Goal: Information Seeking & Learning: Learn about a topic

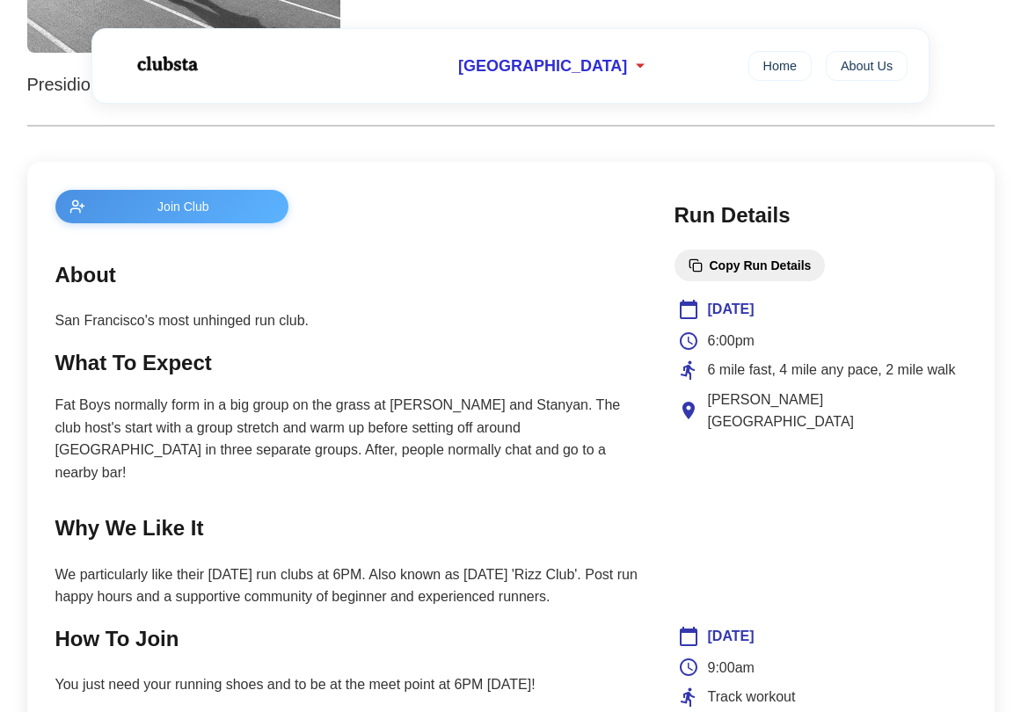
scroll to position [601, 0]
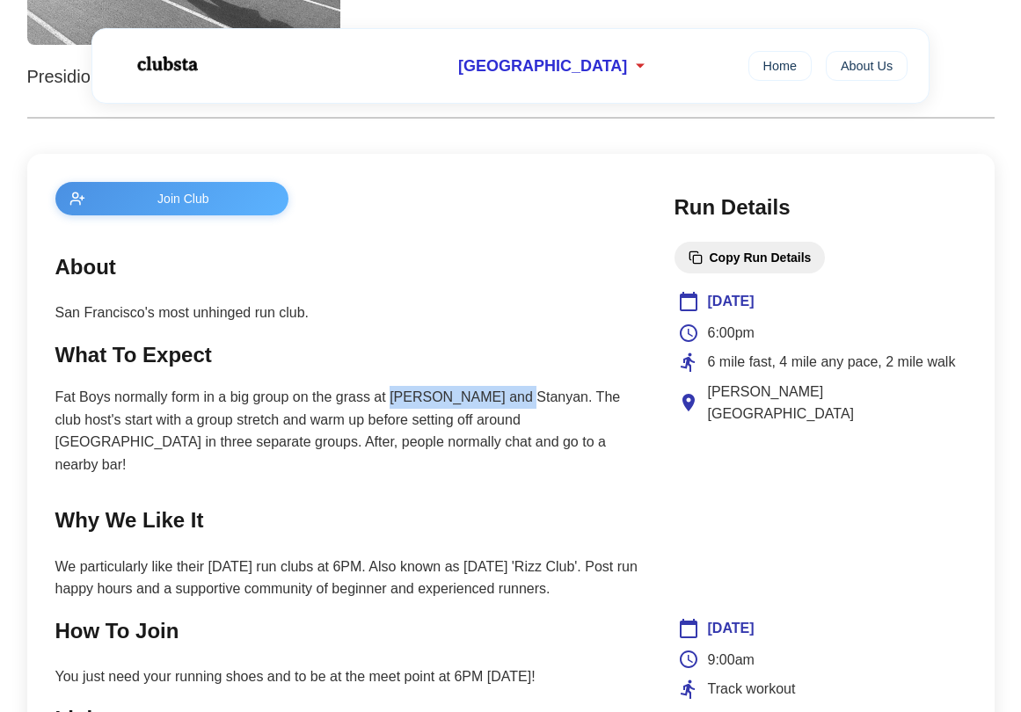
drag, startPoint x: 391, startPoint y: 397, endPoint x: 510, endPoint y: 397, distance: 118.7
click at [510, 397] on p "Fat Boys normally form in a big group on the grass at [PERSON_NAME] and Stanyan…" at bounding box center [347, 431] width 584 height 90
copy p "[PERSON_NAME] and [PERSON_NAME]"
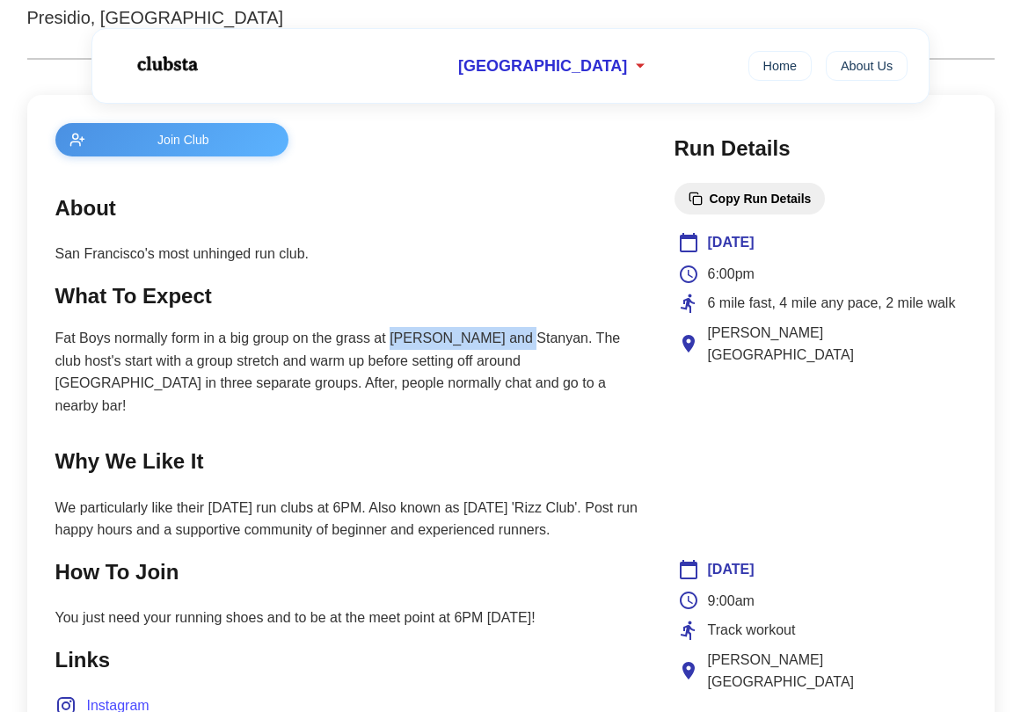
scroll to position [694, 0]
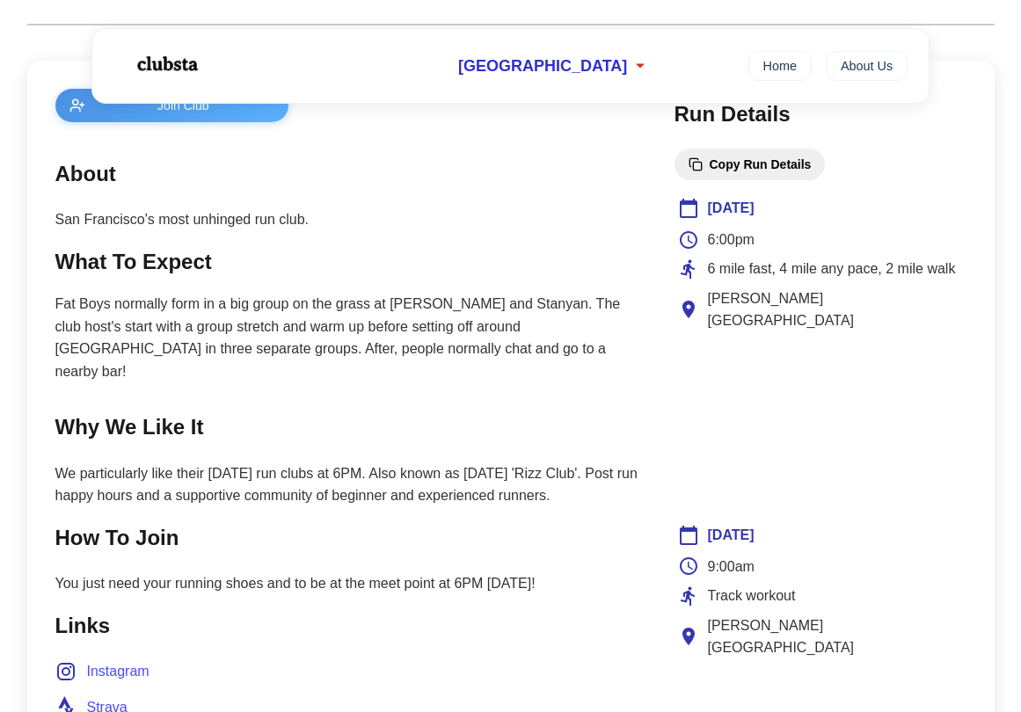
click at [473, 469] on p "We particularly like their [DATE] run clubs at 6PM. Also known as [DATE] 'Rizz …" at bounding box center [347, 484] width 584 height 45
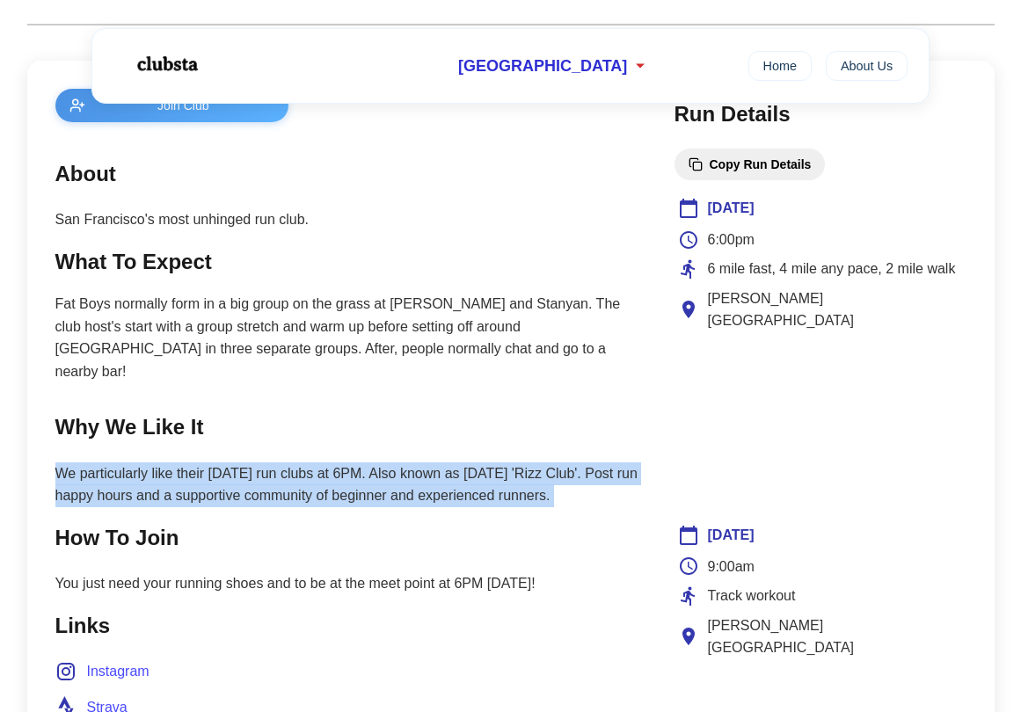
click at [473, 469] on p "We particularly like their [DATE] run clubs at 6PM. Also known as [DATE] 'Rizz …" at bounding box center [347, 484] width 584 height 45
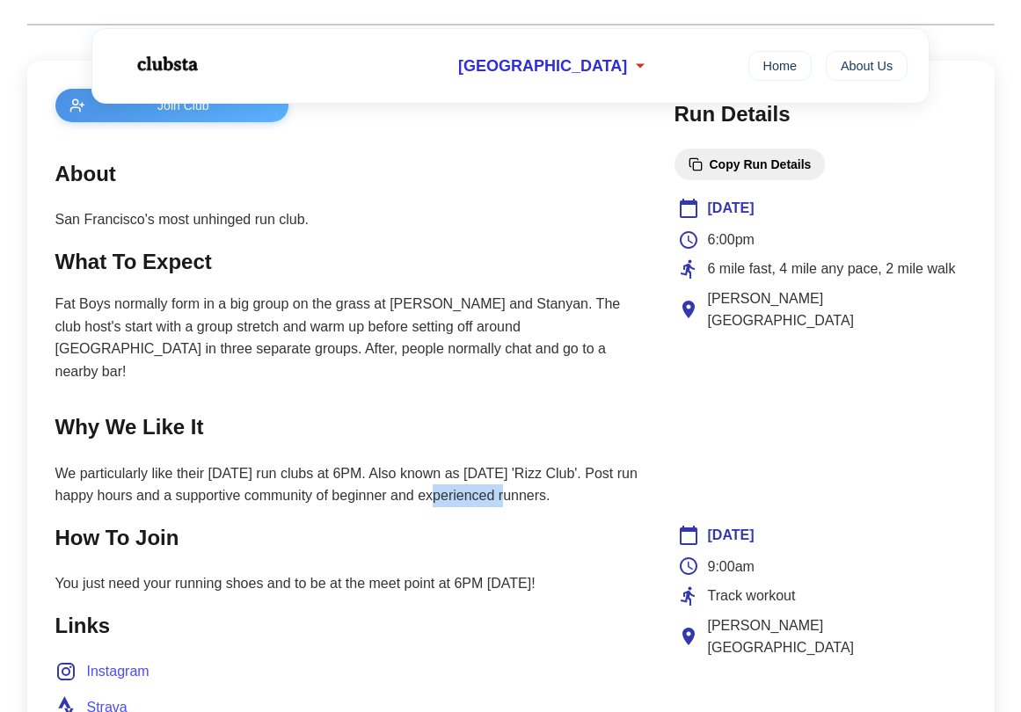
click at [473, 469] on p "We particularly like their [DATE] run clubs at 6PM. Also known as [DATE] 'Rizz …" at bounding box center [347, 484] width 584 height 45
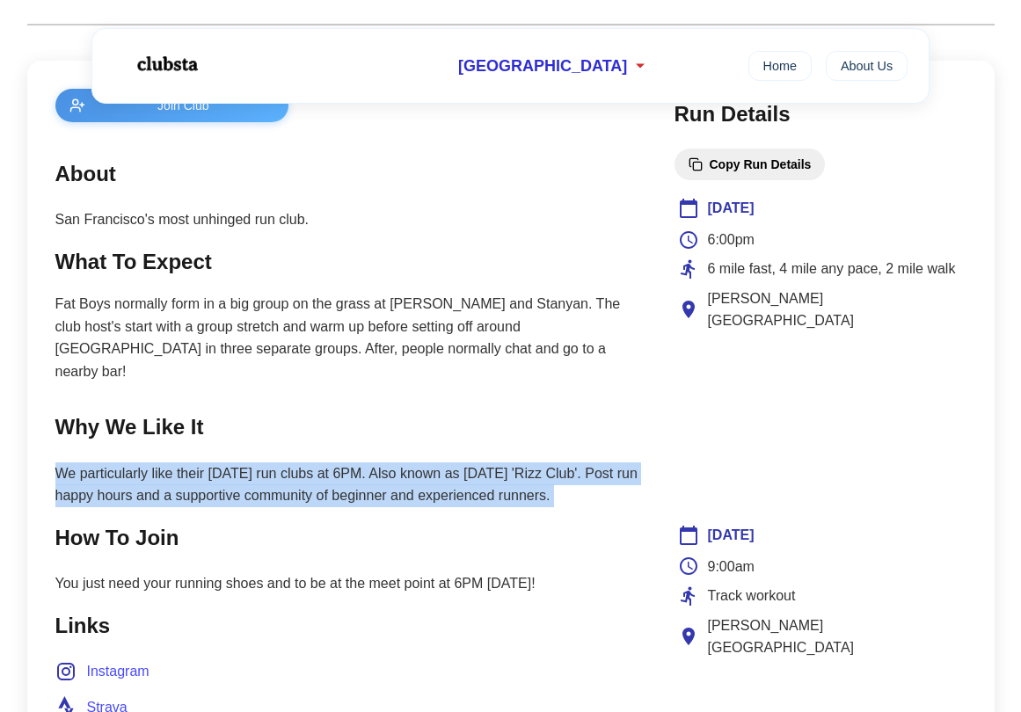
click at [473, 469] on p "We particularly like their [DATE] run clubs at 6PM. Also known as [DATE] 'Rizz …" at bounding box center [347, 484] width 584 height 45
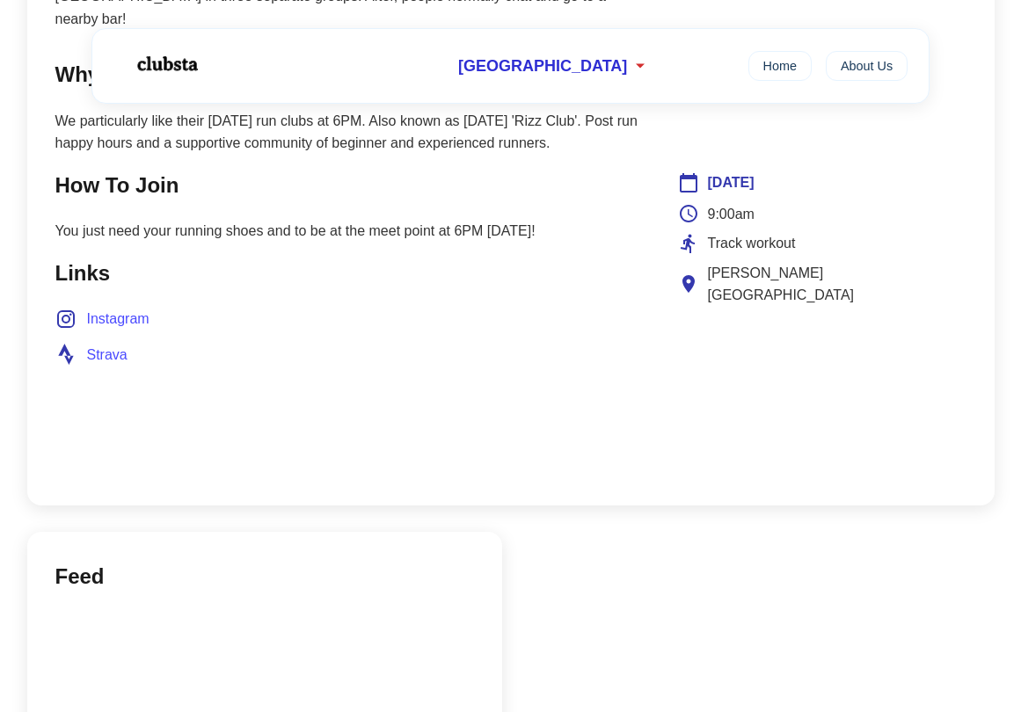
scroll to position [1002, 0]
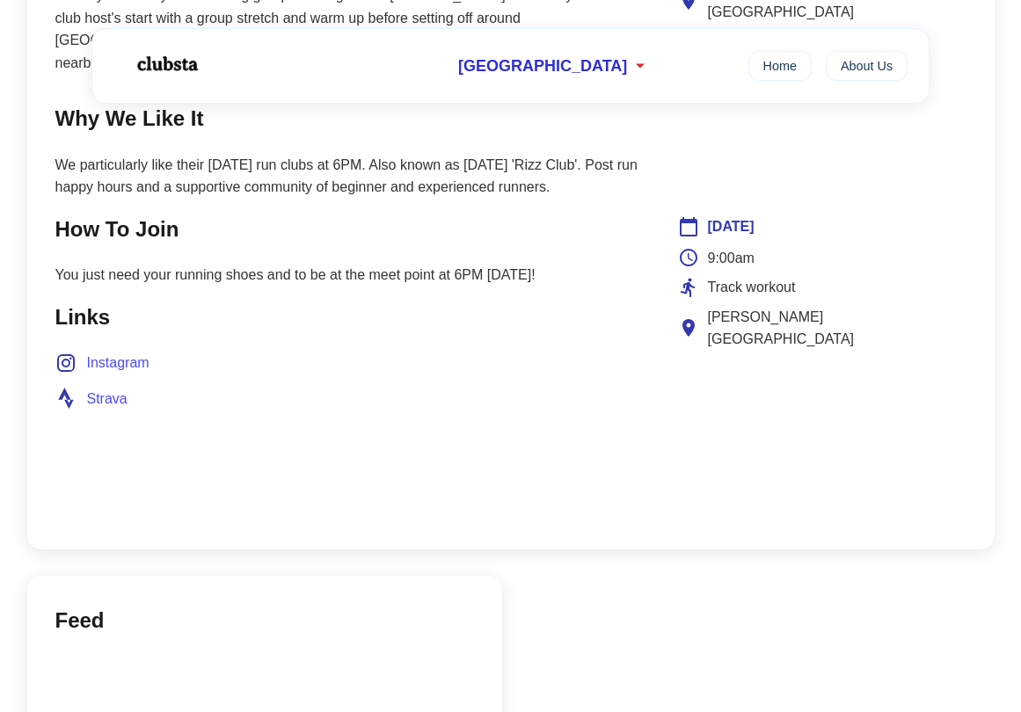
click at [112, 388] on span "Strava" at bounding box center [107, 399] width 40 height 23
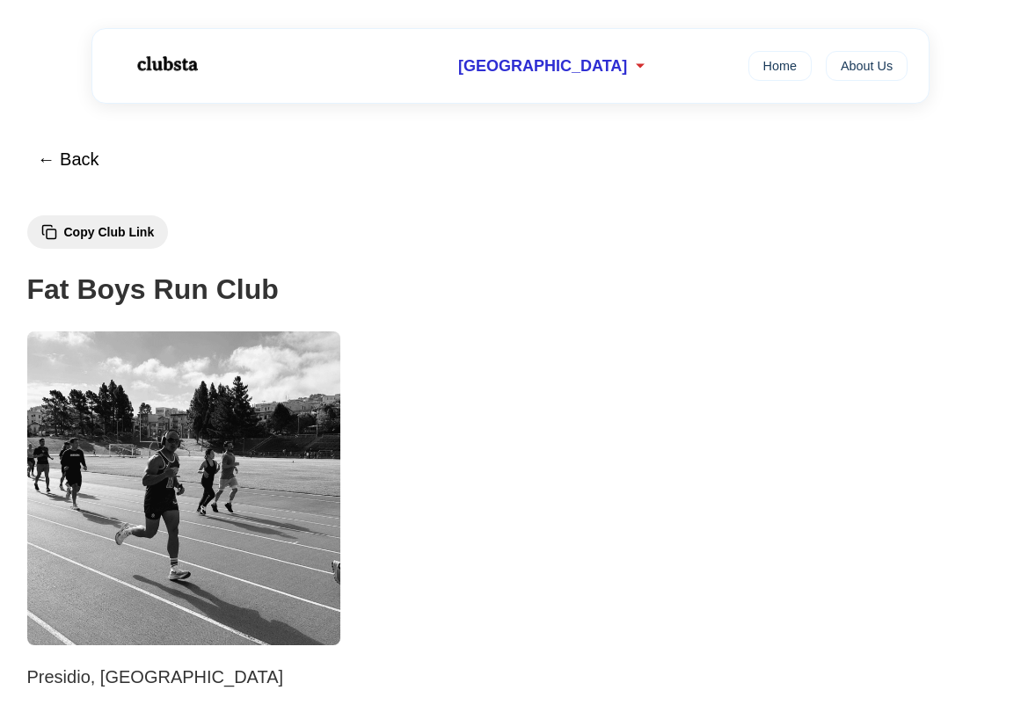
scroll to position [0, 0]
